Goal: Find specific page/section: Find specific page/section

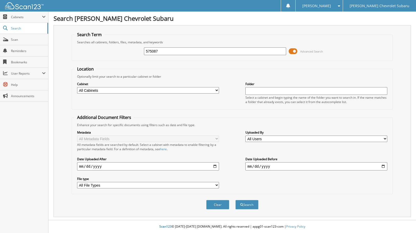
type input "575087"
click at [235, 200] on button "Search" at bounding box center [246, 204] width 23 height 9
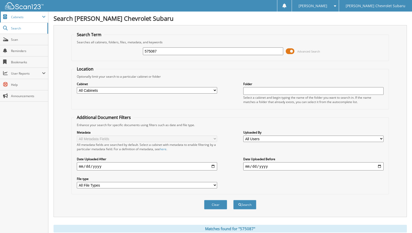
click at [20, 16] on span "Cabinets" at bounding box center [26, 17] width 31 height 4
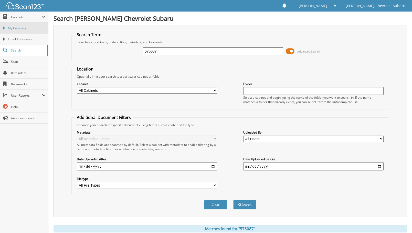
click at [22, 28] on span "My Company" at bounding box center [27, 28] width 38 height 5
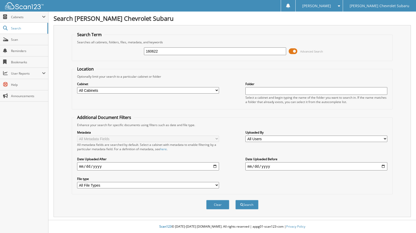
type input "160622"
click at [235, 200] on button "Search" at bounding box center [246, 204] width 23 height 9
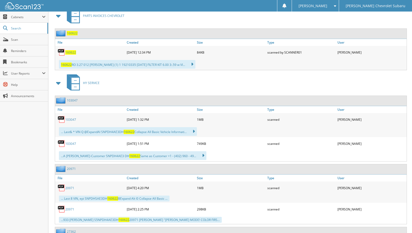
scroll to position [223, 0]
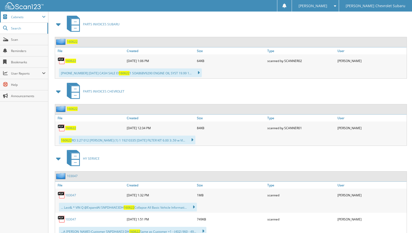
click at [19, 16] on span "Cabinets" at bounding box center [26, 17] width 31 height 4
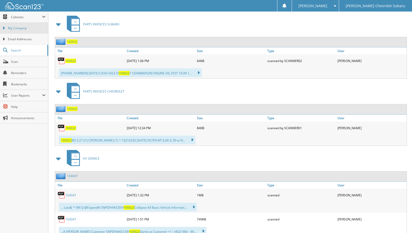
click at [23, 28] on span "My Company" at bounding box center [27, 28] width 38 height 5
